Goal: Navigation & Orientation: Find specific page/section

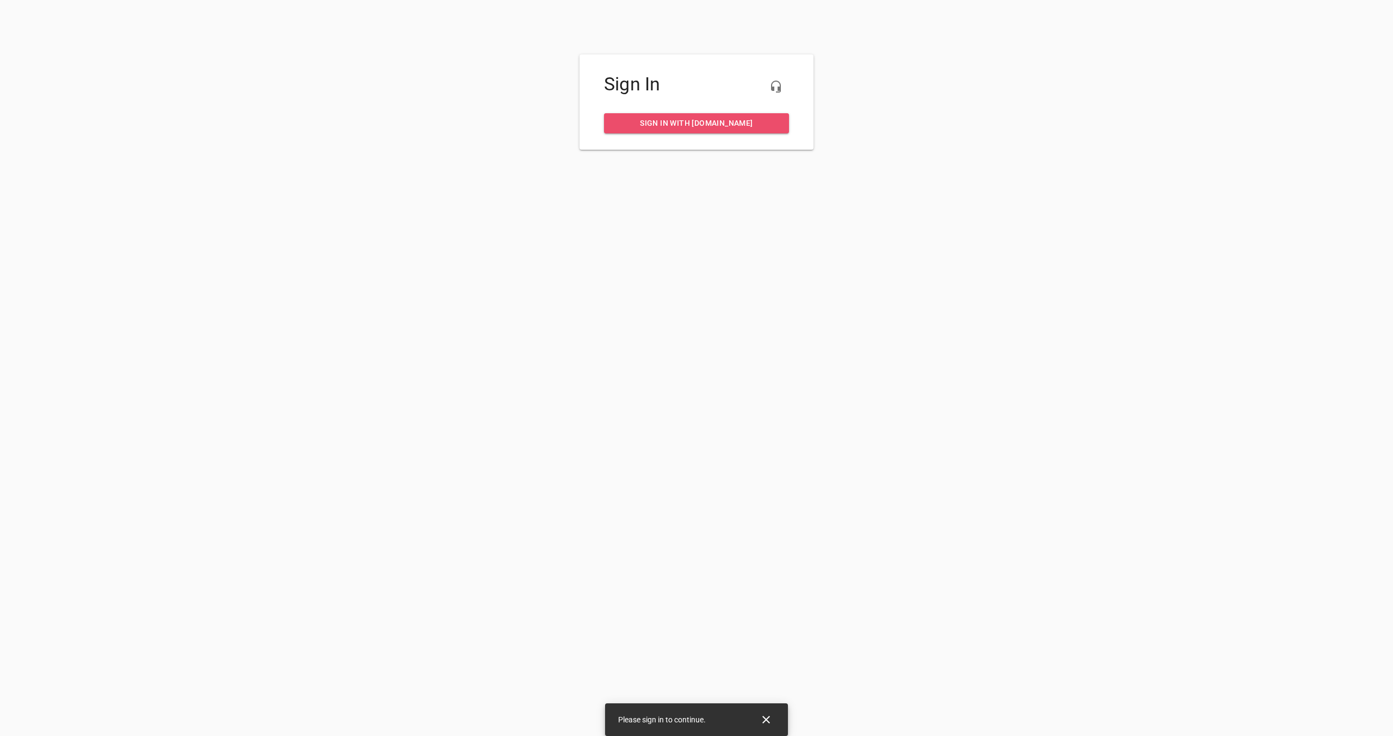
click at [680, 122] on span "Sign in with my.rheem.com" at bounding box center [697, 123] width 168 height 14
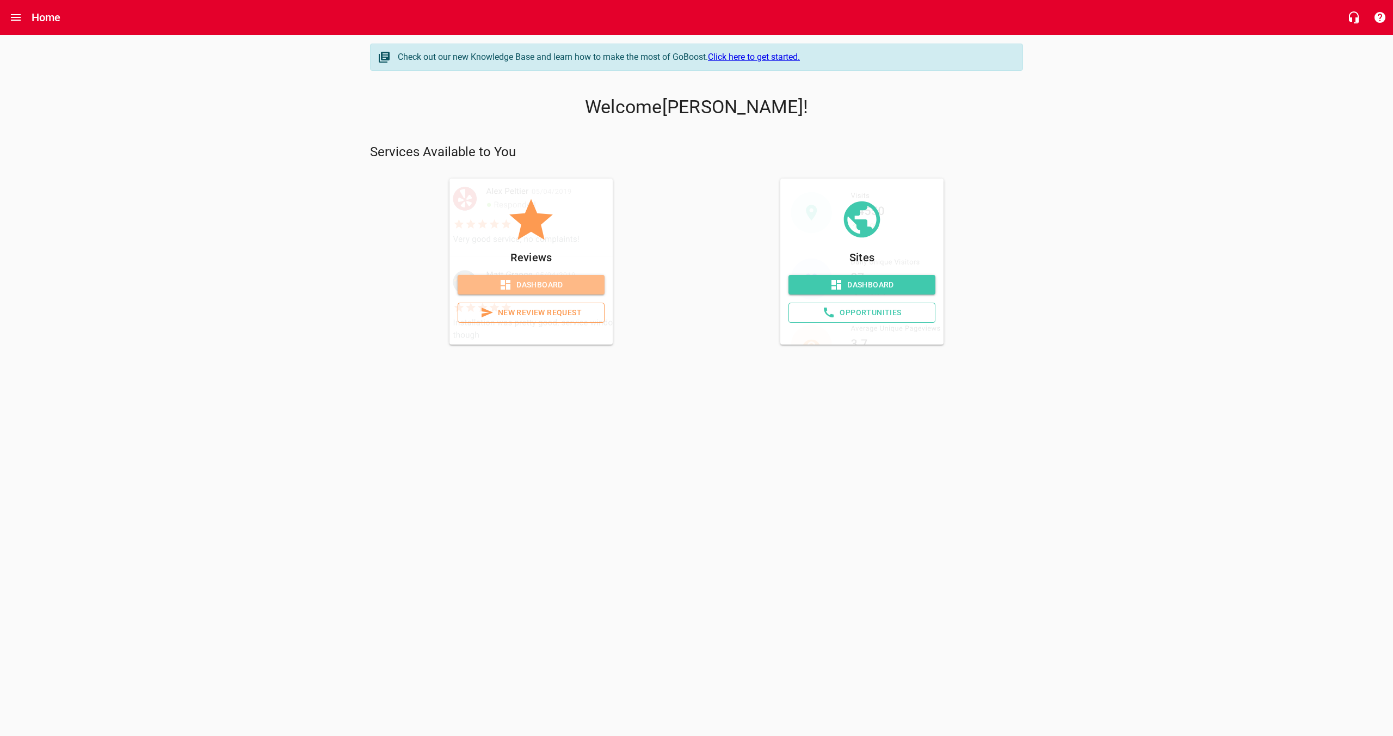
click at [518, 282] on span "Dashboard" at bounding box center [531, 285] width 130 height 14
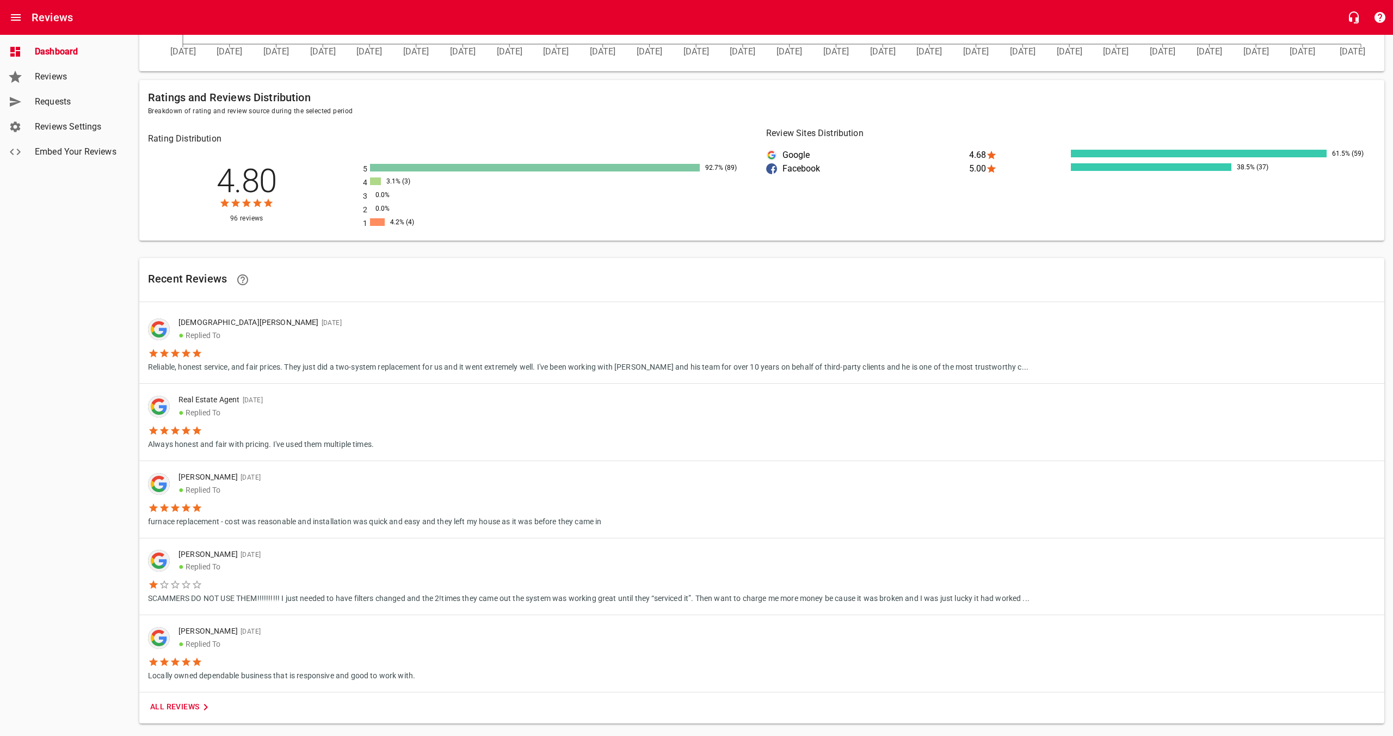
scroll to position [435, 0]
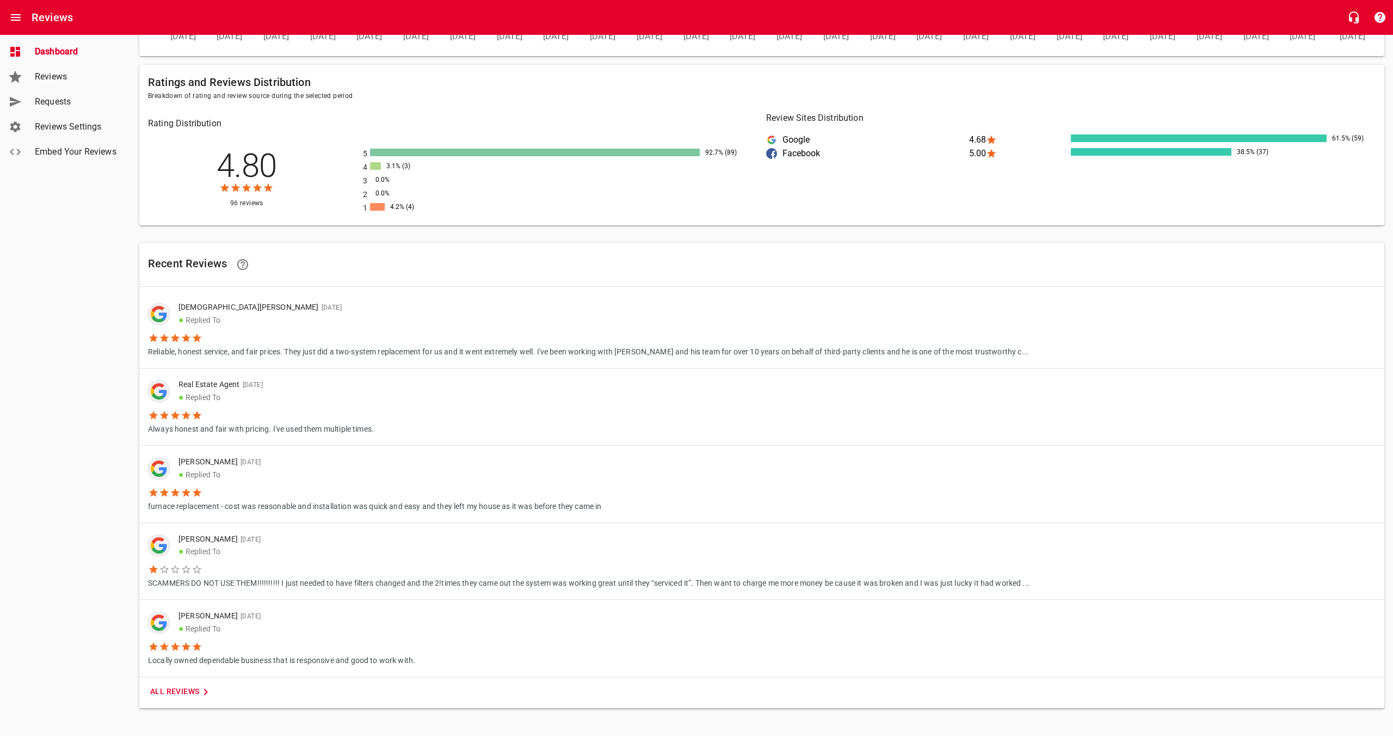
click at [51, 75] on span "Reviews" at bounding box center [76, 76] width 83 height 13
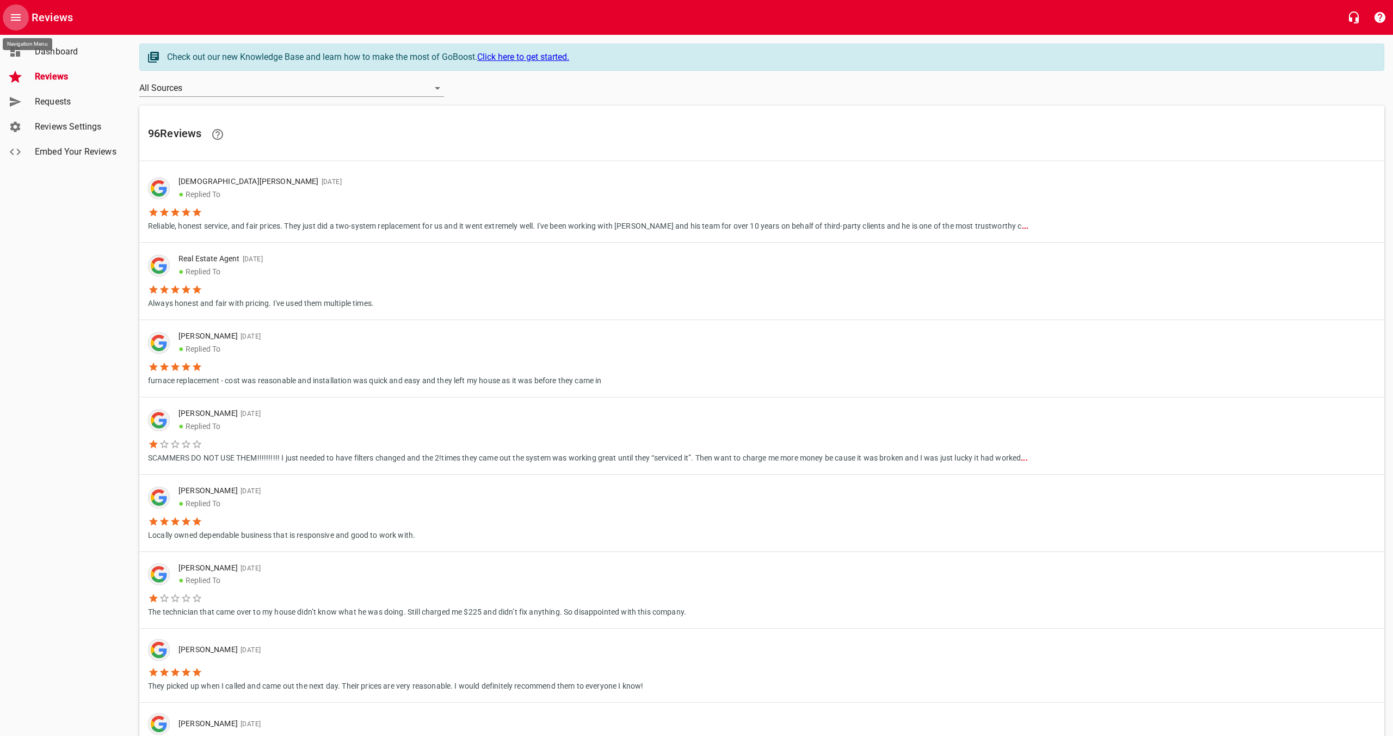
click at [17, 20] on icon "Open drawer" at bounding box center [16, 17] width 10 height 7
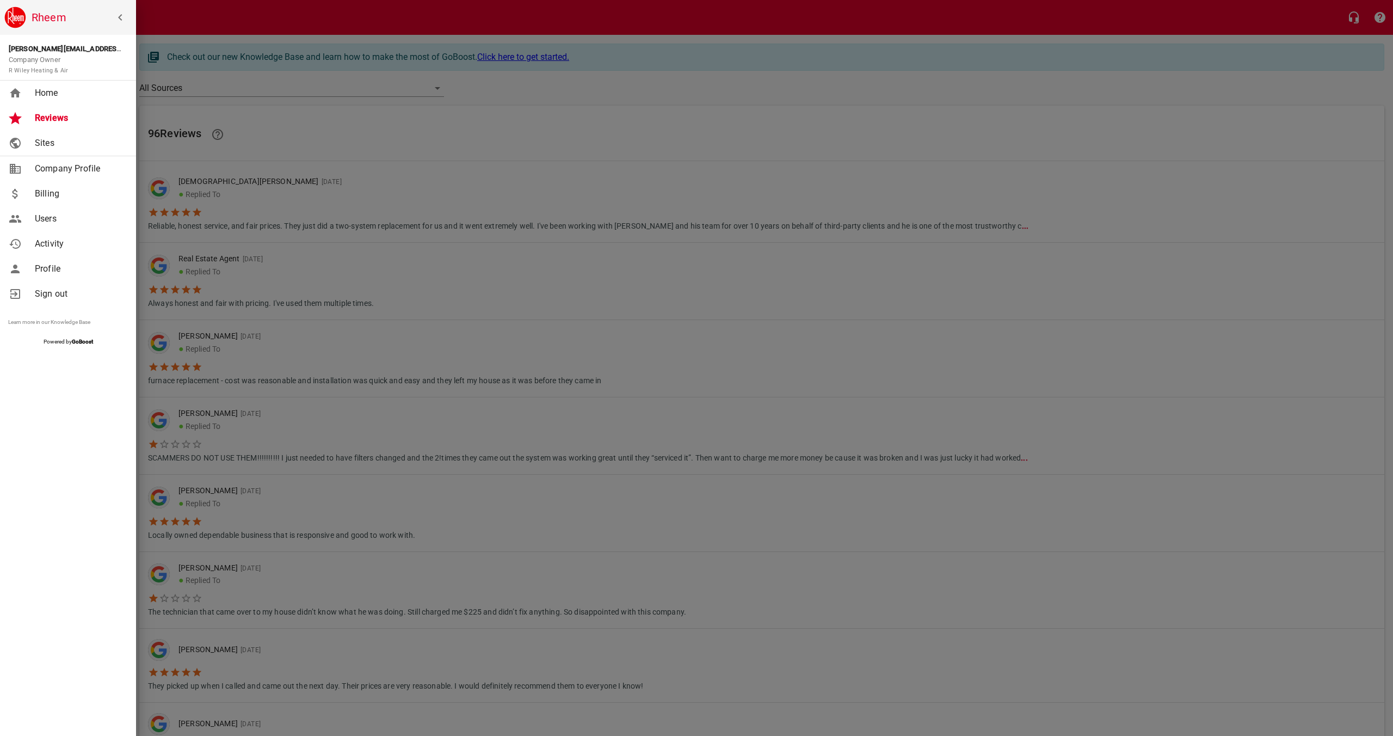
click at [51, 146] on span "Sites" at bounding box center [79, 143] width 88 height 13
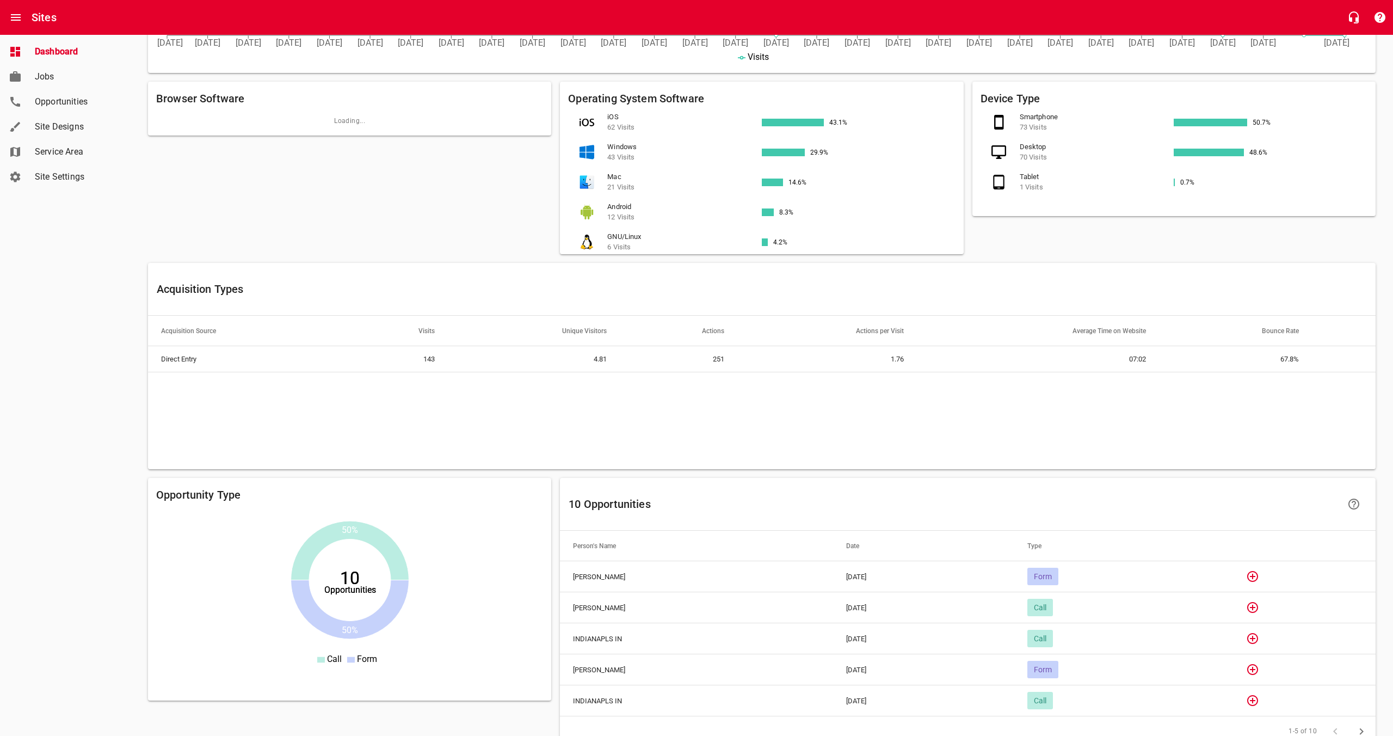
scroll to position [478, 0]
